Goal: Entertainment & Leisure: Consume media (video, audio)

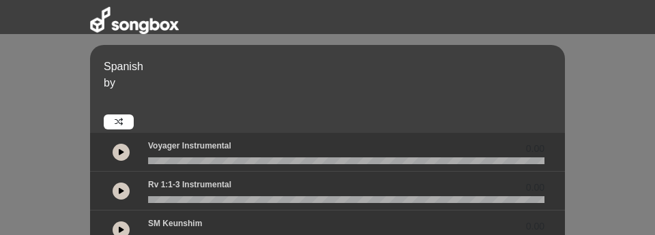
click at [123, 151] on icon at bounding box center [121, 152] width 5 height 7
click at [115, 124] on icon at bounding box center [119, 122] width 8 height 8
click at [120, 151] on icon at bounding box center [121, 152] width 5 height 7
click at [119, 149] on icon at bounding box center [121, 152] width 5 height 7
click at [120, 149] on icon at bounding box center [121, 152] width 5 height 7
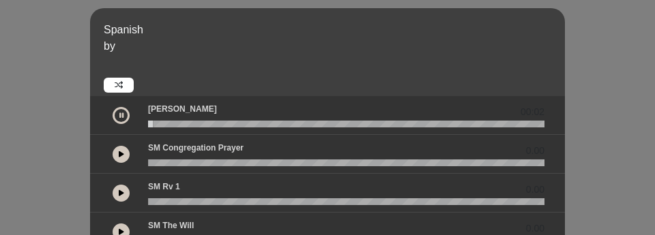
scroll to position [44, 0]
